Goal: Information Seeking & Learning: Learn about a topic

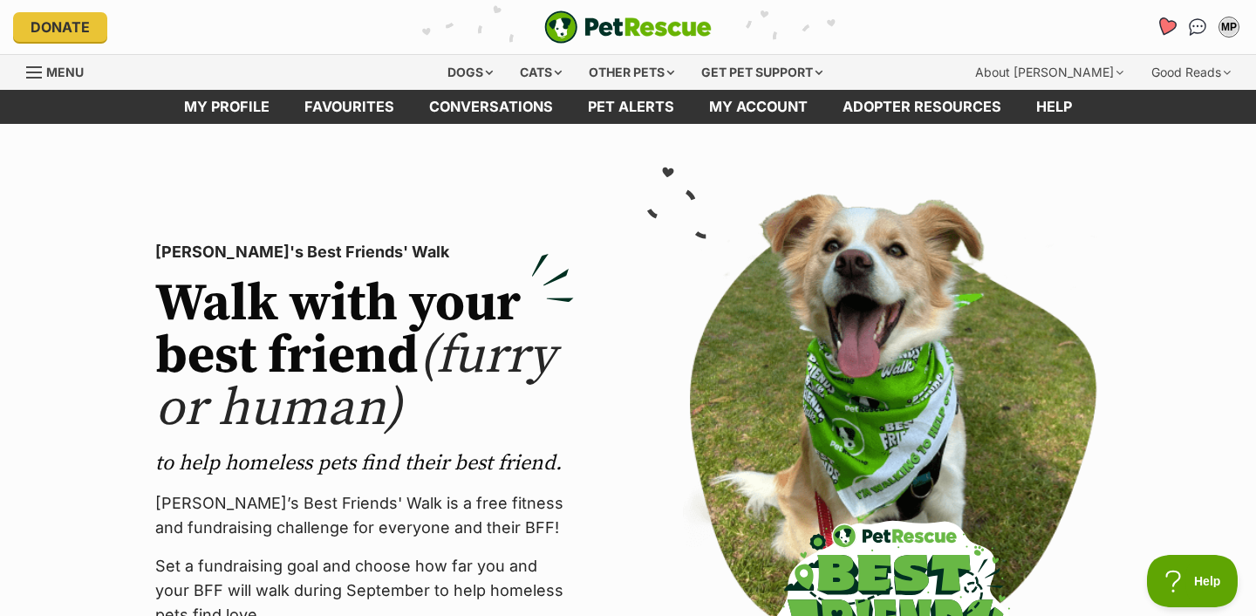
click at [1160, 30] on icon "Favourites" at bounding box center [1167, 27] width 24 height 23
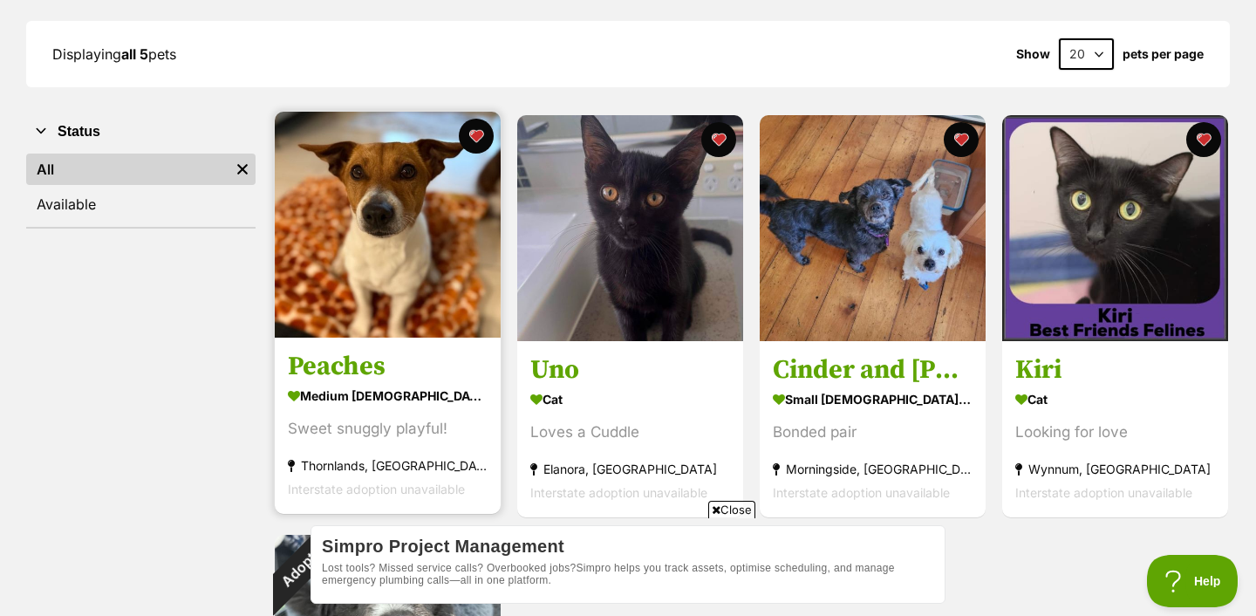
click at [440, 298] on img at bounding box center [388, 225] width 226 height 226
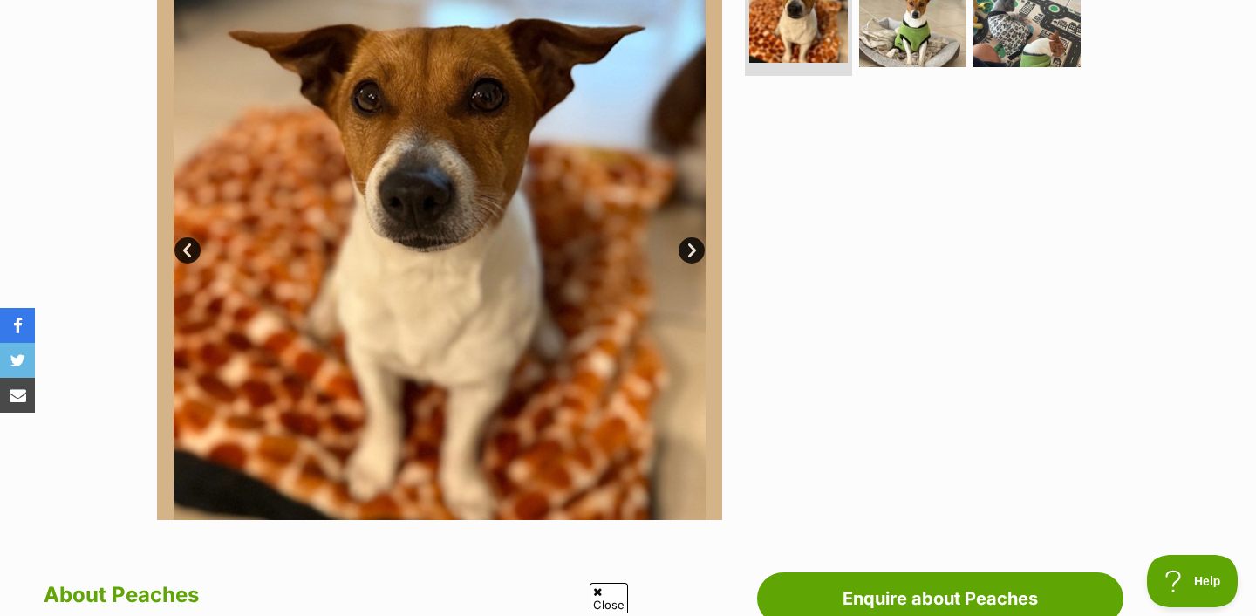
scroll to position [450, 0]
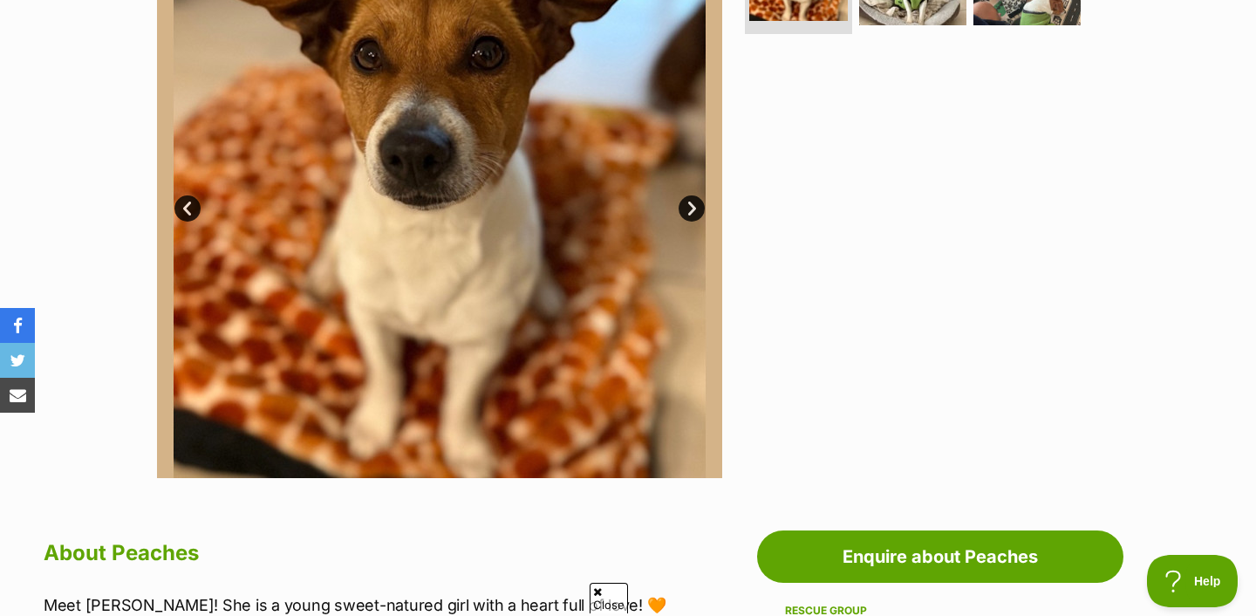
click at [696, 201] on link "Next" at bounding box center [692, 208] width 26 height 26
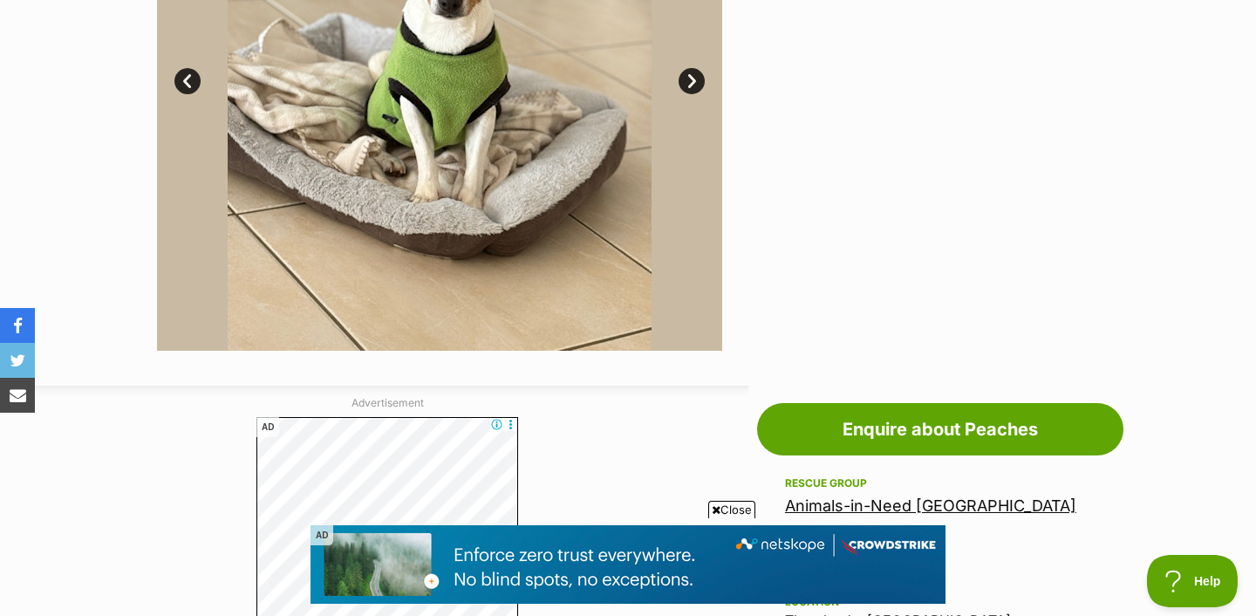
scroll to position [342, 0]
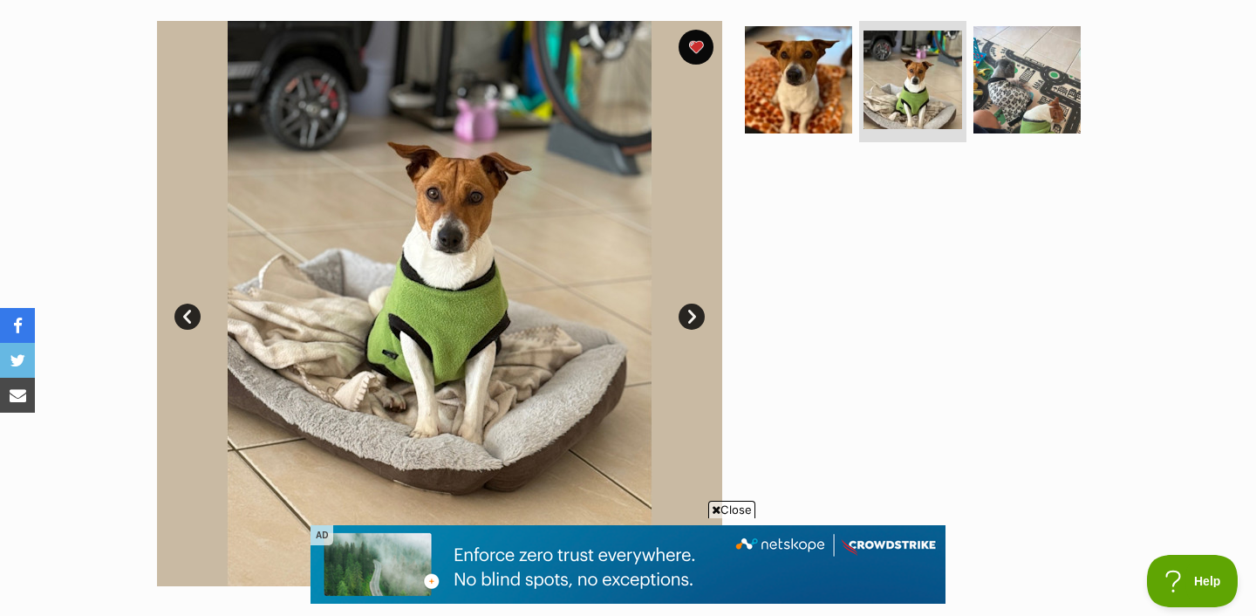
click at [730, 129] on section "Available 2 of 3 images 2 of 3 images 2 of 3 images Next Prev 1 2 3" at bounding box center [628, 291] width 995 height 592
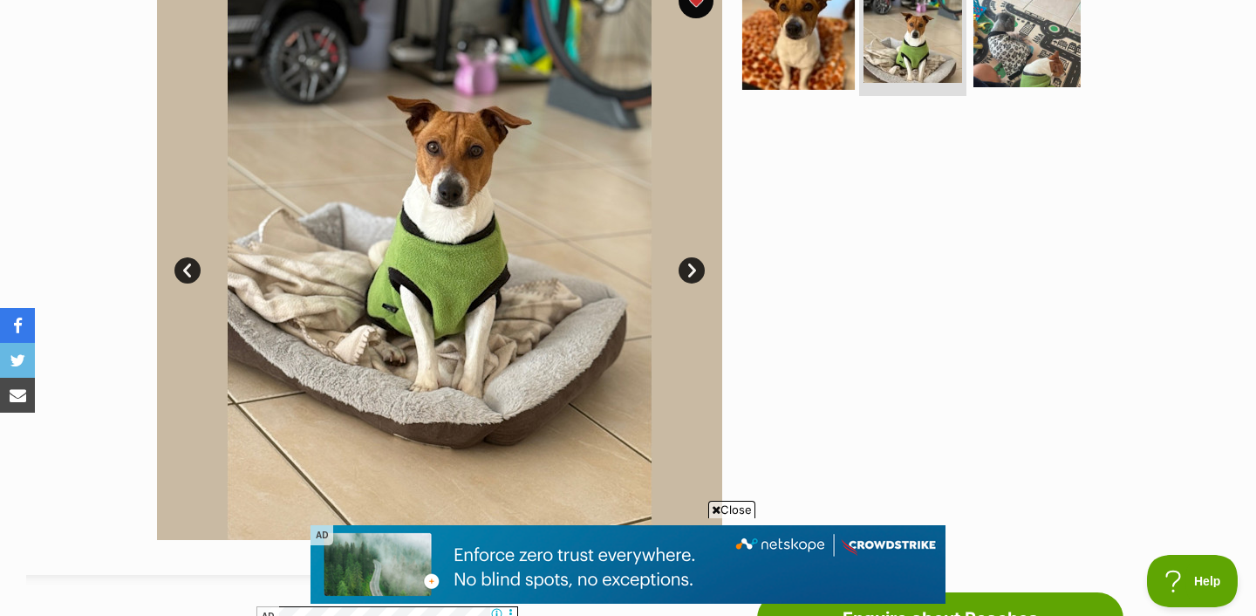
scroll to position [390, 0]
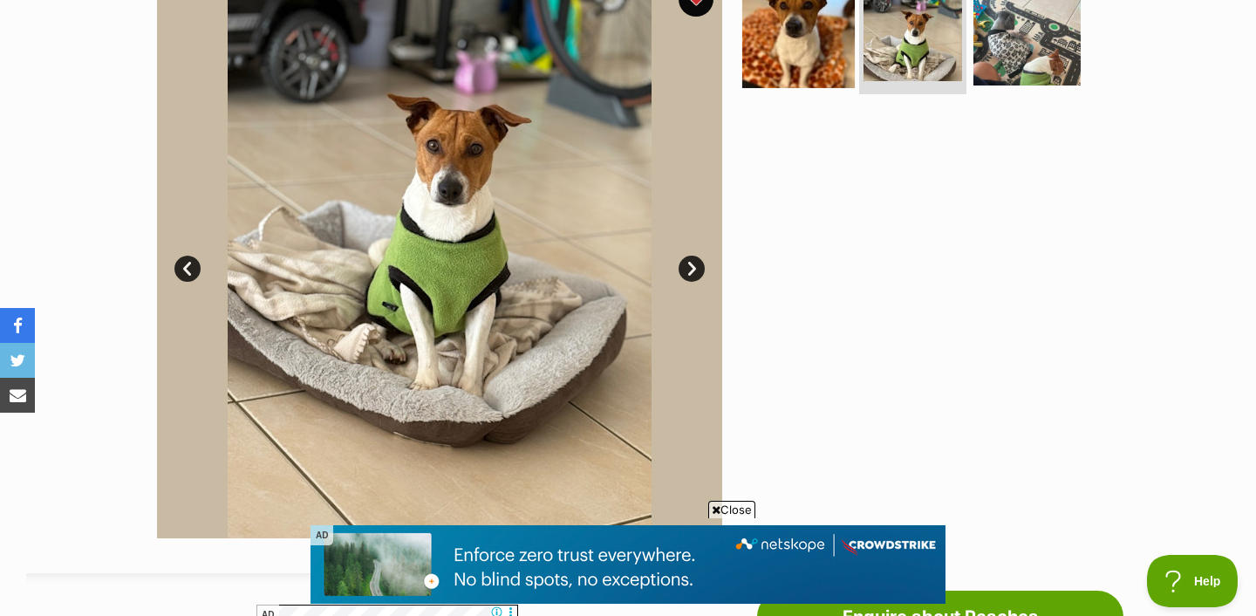
click at [811, 41] on img at bounding box center [799, 31] width 113 height 113
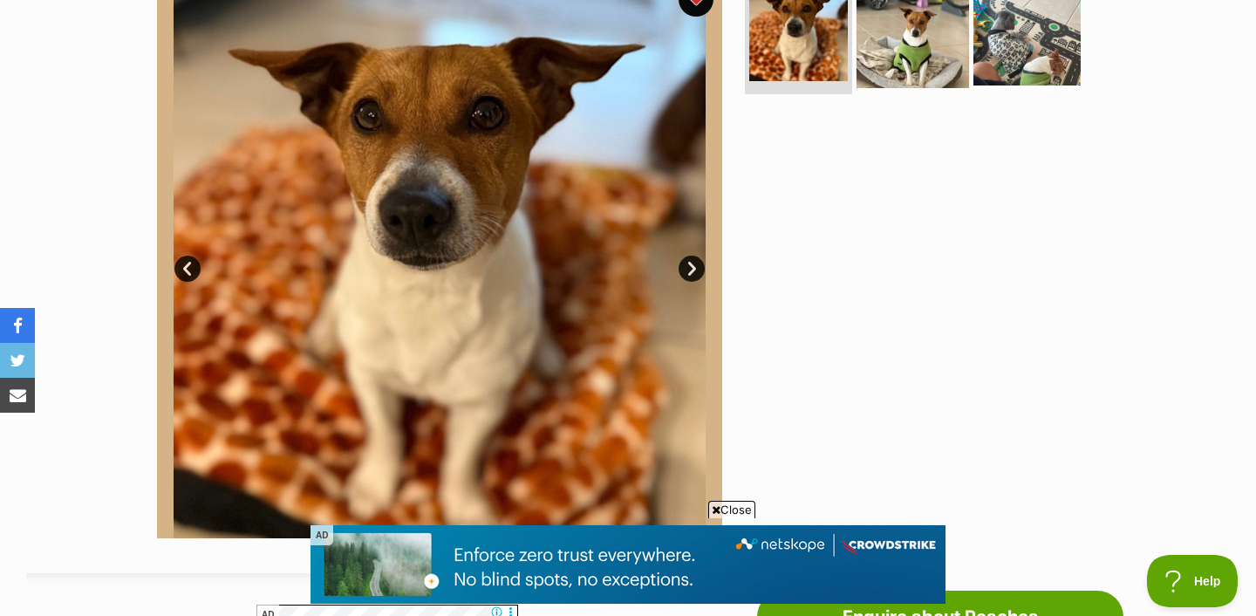
click at [866, 38] on img at bounding box center [913, 31] width 113 height 113
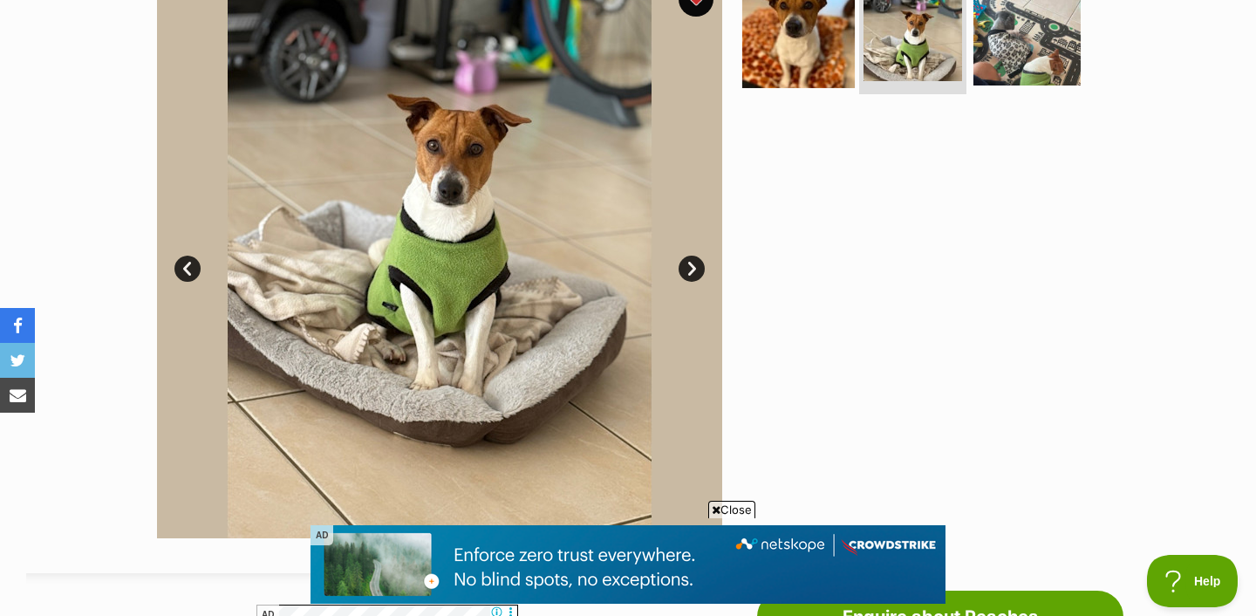
click at [819, 36] on img at bounding box center [799, 31] width 113 height 113
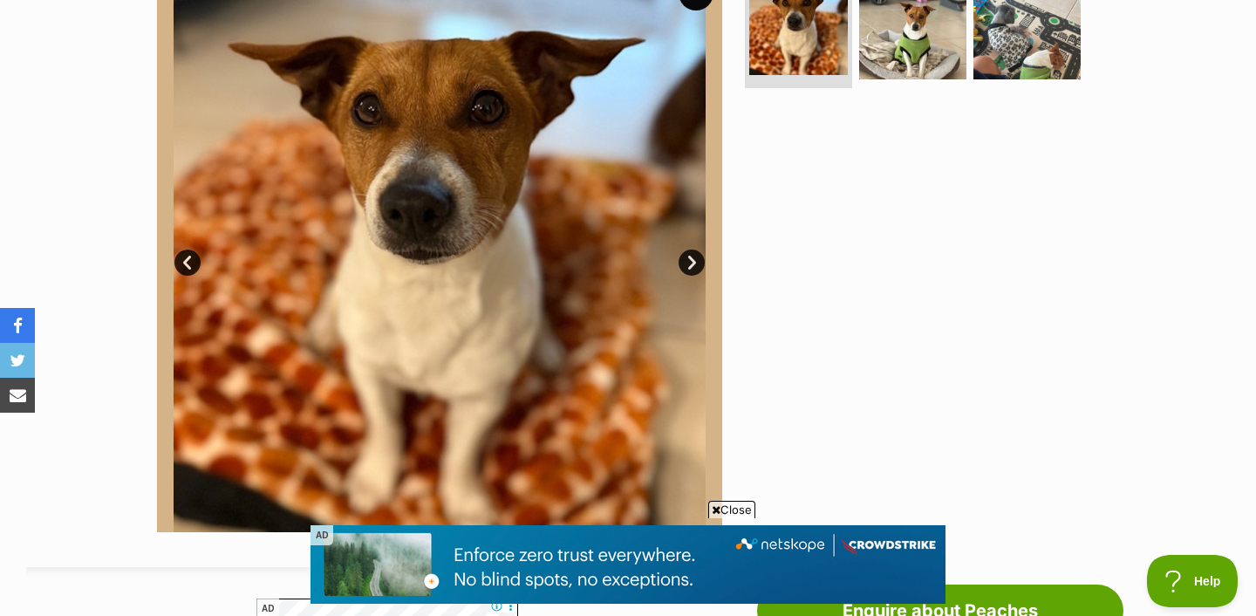
scroll to position [331, 0]
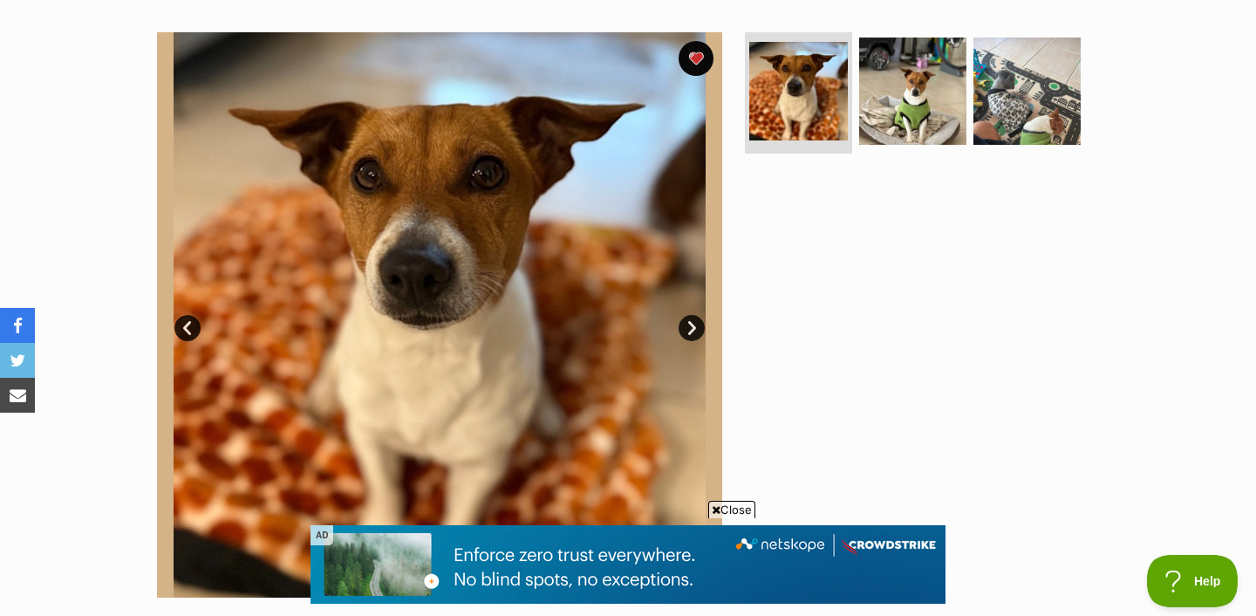
click at [689, 326] on link "Next" at bounding box center [692, 328] width 26 height 26
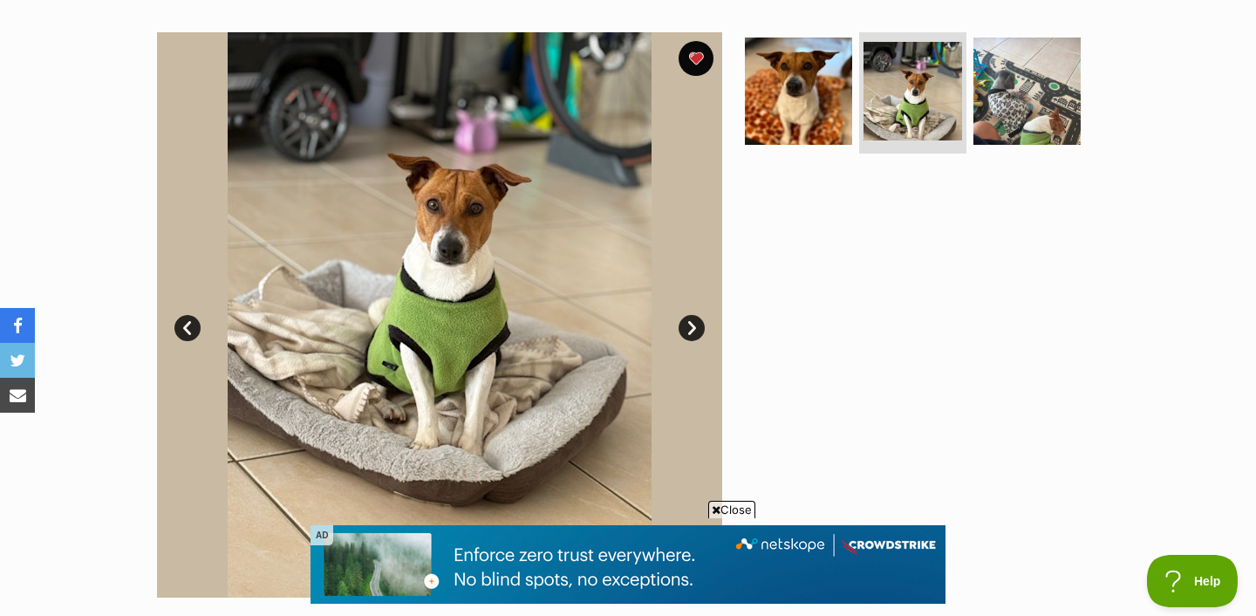
click at [689, 326] on link "Next" at bounding box center [692, 328] width 26 height 26
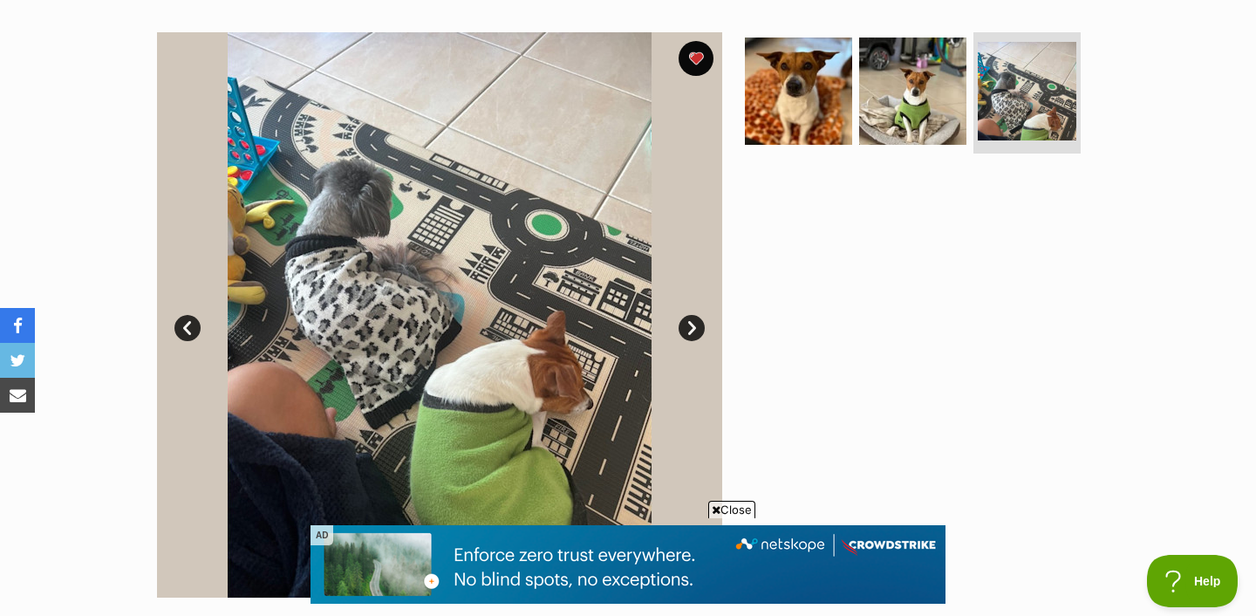
click at [690, 326] on link "Next" at bounding box center [692, 328] width 26 height 26
